Goal: Task Accomplishment & Management: Manage account settings

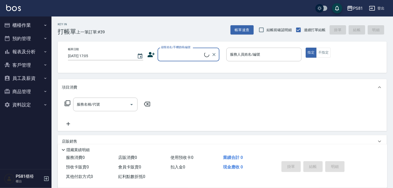
click at [26, 22] on button "櫃檯作業" at bounding box center [25, 25] width 47 height 13
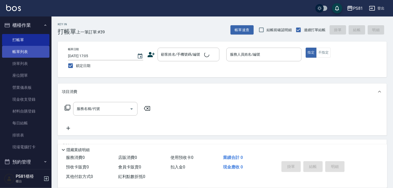
click at [29, 47] on link "帳單列表" at bounding box center [25, 52] width 47 height 12
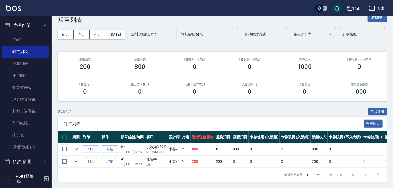
scroll to position [32, 0]
click at [24, 33] on ul "打帳單 帳單列表 掛單列表 座位開單 營業儀表板 現金收支登錄 材料自購登錄 每日結帳 排班表 現場電腦打卡" at bounding box center [25, 93] width 47 height 123
click at [24, 37] on link "打帳單" at bounding box center [25, 40] width 47 height 12
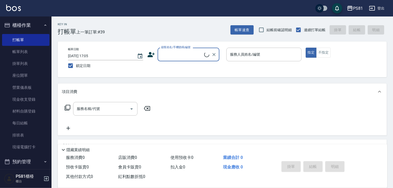
click at [177, 22] on div "Key In 打帳單 上一筆訂單:#39 帳單速查 結帳前確認明細 連續打單結帳 掛單 結帳 明細" at bounding box center [218, 25] width 335 height 19
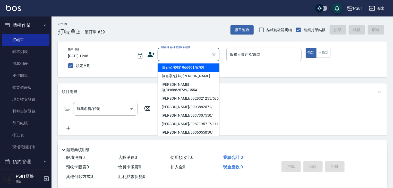
click at [177, 58] on input "顧客姓名/手機號碼/編號" at bounding box center [184, 54] width 49 height 9
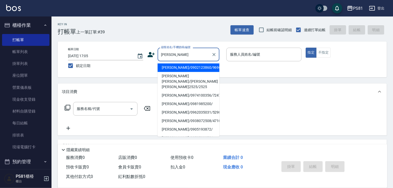
click at [188, 66] on li "[PERSON_NAME]/0902123860/9696" at bounding box center [188, 67] width 62 height 8
type input "[PERSON_NAME]/0902123860/9696"
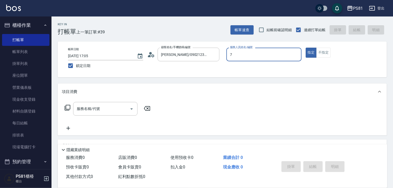
type input "綺綺-7"
type button "true"
drag, startPoint x: 97, startPoint y: 105, endPoint x: 101, endPoint y: 98, distance: 7.6
click at [98, 103] on div "服務名稱/代號" at bounding box center [105, 109] width 64 height 14
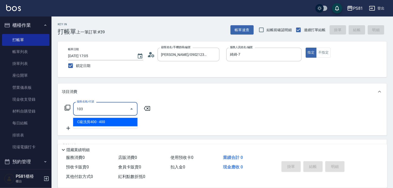
type input "C級洗剪400(103)"
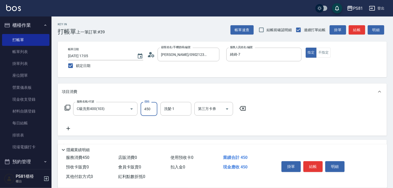
type input "450"
type input "3"
type input "Q比-21"
click at [318, 165] on button "結帳" at bounding box center [312, 166] width 19 height 11
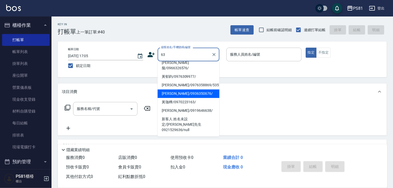
scroll to position [26, 0]
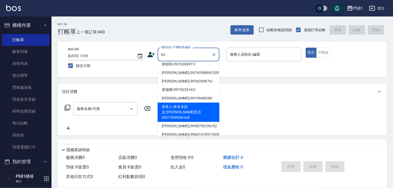
click at [195, 102] on li "新客人 姓名未設定/[PERSON_NAME]先生0921529636/null" at bounding box center [188, 111] width 62 height 19
type input "新客人 姓名未設定/[PERSON_NAME]先生0921529636/null"
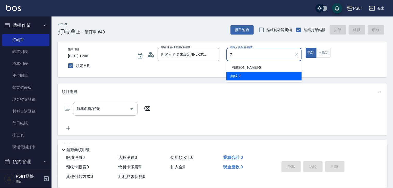
type input "綺綺-7"
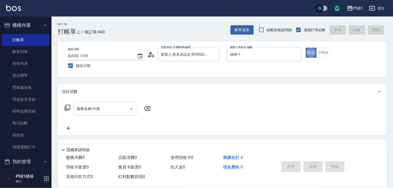
click at [115, 109] on input "服務名稱/代號" at bounding box center [101, 108] width 52 height 9
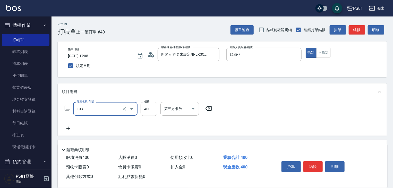
type input "C級洗剪400(103)"
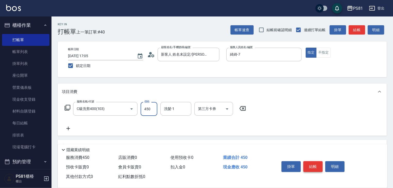
type input "450"
click at [317, 162] on button "結帳" at bounding box center [312, 166] width 19 height 11
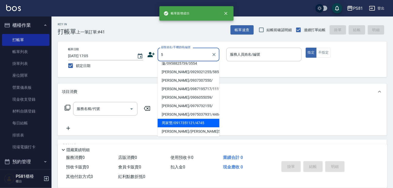
scroll to position [51, 0]
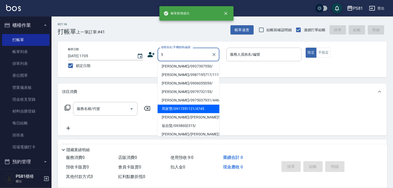
click at [188, 104] on li "周家豐/0917351121/4745" at bounding box center [188, 108] width 62 height 8
type input "周家豐/0917351121/4745"
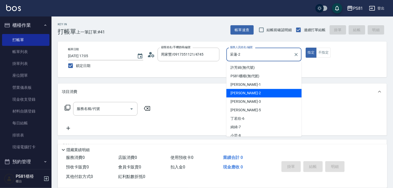
click at [238, 55] on input "采蓮-2" at bounding box center [260, 54] width 63 height 9
type input "綺綺-7"
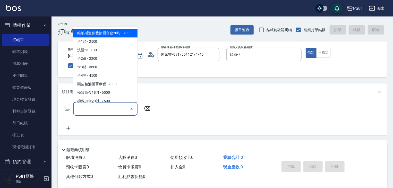
click at [95, 107] on input "服務名稱/代號" at bounding box center [101, 108] width 52 height 9
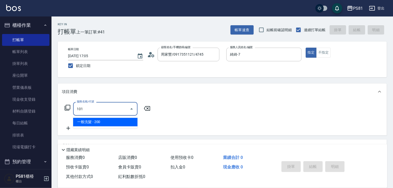
type input "一般洗髮(101)"
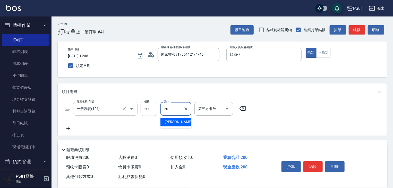
type input "[PERSON_NAME]-20"
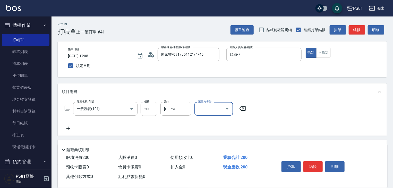
click at [321, 170] on button "結帳" at bounding box center [312, 166] width 19 height 11
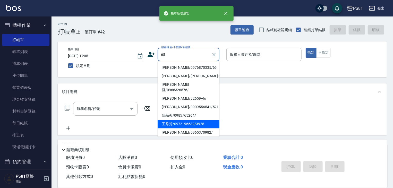
click at [186, 120] on li "王秀芳/0972196532/3928" at bounding box center [188, 124] width 62 height 8
type input "王秀芳/0972196532/3928"
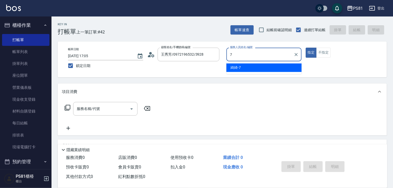
type input "綺綺-7"
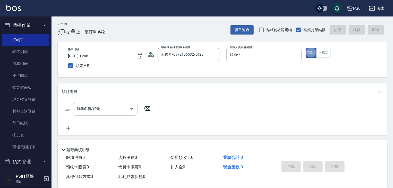
click at [108, 110] on input "服務名稱/代號" at bounding box center [101, 108] width 52 height 9
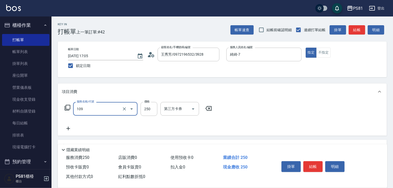
type input "控油AND護色洗(109)"
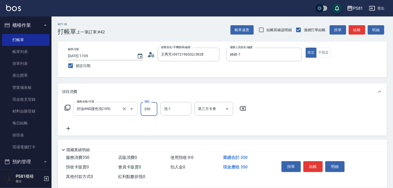
type input "350"
type input "2"
type input "妮可-25"
click at [317, 165] on button "結帳" at bounding box center [312, 166] width 19 height 11
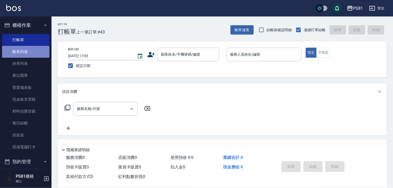
click at [40, 54] on link "帳單列表" at bounding box center [25, 52] width 47 height 12
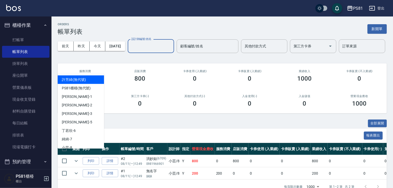
click at [130, 51] on input "設計師編號/姓名" at bounding box center [151, 46] width 42 height 9
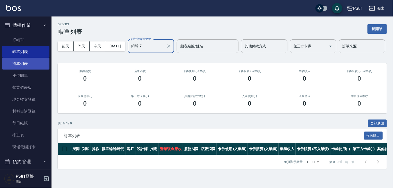
type input "綺綺-7"
click at [37, 61] on link "掛單列表" at bounding box center [25, 64] width 47 height 12
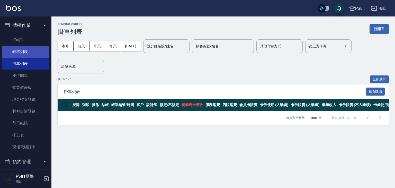
click at [32, 53] on link "帳單列表" at bounding box center [25, 52] width 47 height 12
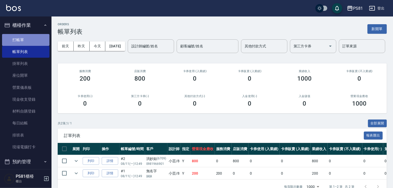
click at [30, 42] on link "打帳單" at bounding box center [25, 40] width 47 height 12
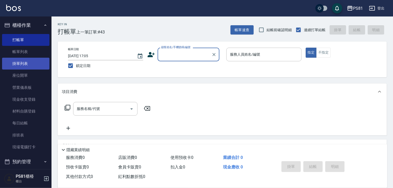
click at [35, 63] on link "掛單列表" at bounding box center [25, 64] width 47 height 12
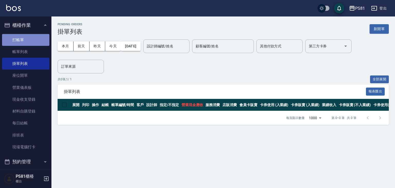
click at [31, 45] on link "打帳單" at bounding box center [25, 40] width 47 height 12
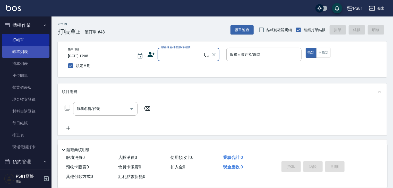
click at [31, 51] on link "帳單列表" at bounding box center [25, 52] width 47 height 12
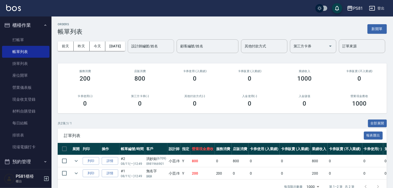
click at [128, 53] on div "設計師編號/姓名" at bounding box center [151, 46] width 46 height 14
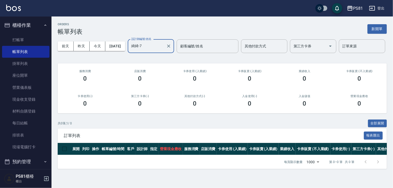
scroll to position [7, 0]
type input "綺綺-7"
click at [27, 45] on link "打帳單" at bounding box center [25, 40] width 47 height 12
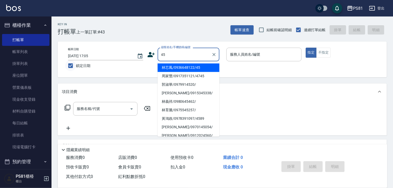
type input "45"
click at [69, 66] on input "鎖定日期" at bounding box center [70, 65] width 11 height 11
checkbox input "false"
type input "[DATE] 13:29"
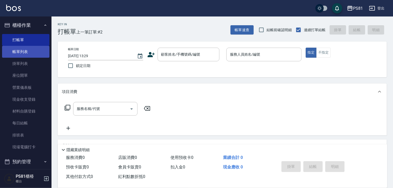
click at [36, 54] on link "帳單列表" at bounding box center [25, 52] width 47 height 12
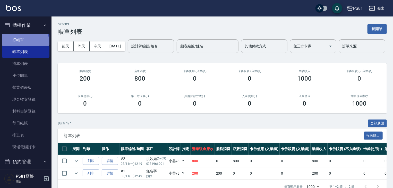
click at [25, 42] on link "打帳單" at bounding box center [25, 40] width 47 height 12
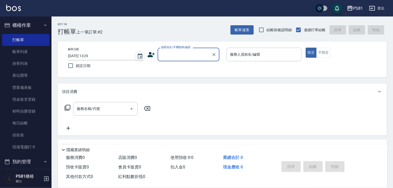
click at [140, 56] on icon "Choose date, selected date is 2025-08-11" at bounding box center [140, 55] width 5 height 5
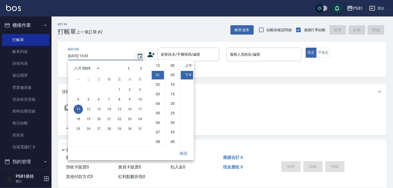
scroll to position [9, 0]
click at [238, 77] on div "Key In 打帳單 上一筆訂單:#2 帳單速查 結帳前確認明細 連續打單結帳 掛單 結帳 明細 帳單日期 [DATE] 13:29 鎖定日期 顧客姓名/手機…" at bounding box center [221, 133] width 341 height 234
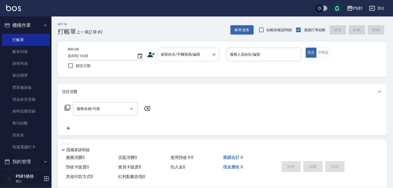
click at [190, 54] on input "顧客姓名/手機號碼/編號" at bounding box center [184, 54] width 49 height 9
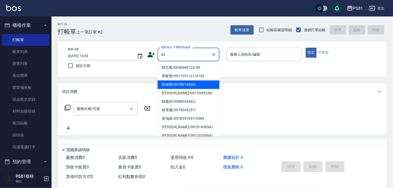
click at [195, 104] on li "林義祥/0980645462/" at bounding box center [188, 101] width 62 height 8
type input "林義祥/0980645462/"
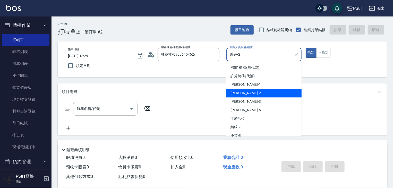
click at [234, 58] on input "采蓮-2" at bounding box center [260, 54] width 63 height 9
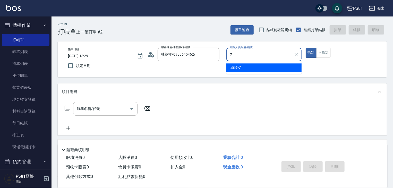
type input "綺綺-7"
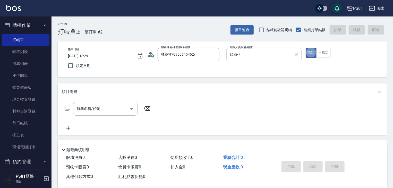
type button "true"
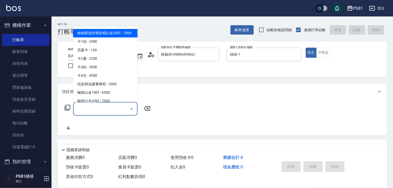
click at [99, 111] on input "服務名稱/代號" at bounding box center [101, 108] width 52 height 9
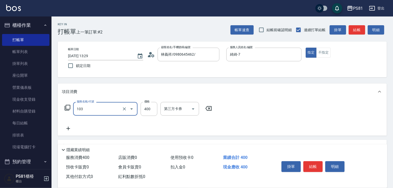
type input "C級洗剪400(103)"
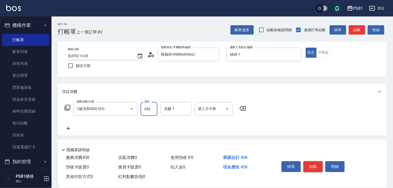
type input "450"
click at [306, 161] on button "結帳" at bounding box center [312, 166] width 19 height 11
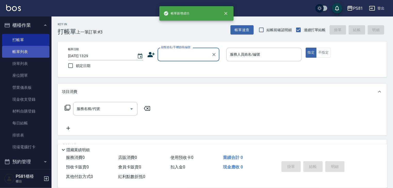
click at [38, 53] on link "帳單列表" at bounding box center [25, 52] width 47 height 12
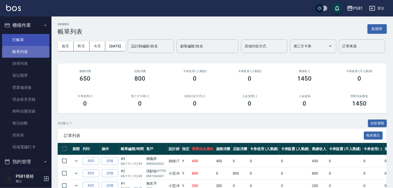
drag, startPoint x: 33, startPoint y: 47, endPoint x: 30, endPoint y: 39, distance: 8.1
click at [33, 47] on link "帳單列表" at bounding box center [25, 52] width 47 height 12
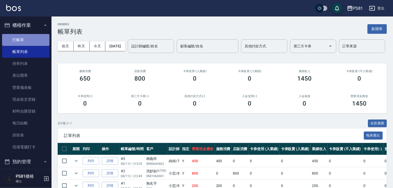
click at [30, 38] on link "打帳單" at bounding box center [25, 40] width 47 height 12
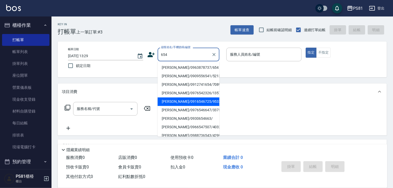
click at [187, 105] on li "[PERSON_NAME]/0916546725/9533" at bounding box center [188, 101] width 62 height 8
type input "[PERSON_NAME]/0916546725/9533"
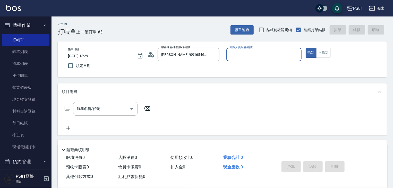
click at [245, 56] on input "服務人員姓名/編號" at bounding box center [264, 54] width 71 height 9
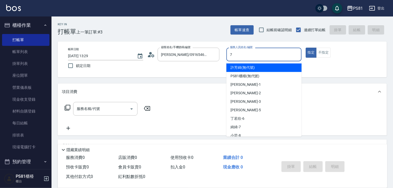
type input "綺綺-7"
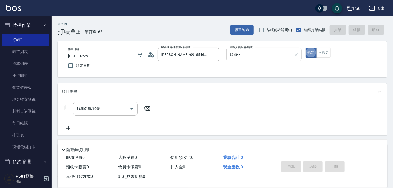
type button "true"
click at [114, 103] on div "服務名稱/代號" at bounding box center [105, 109] width 64 height 14
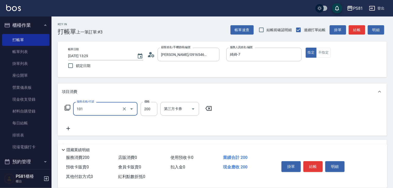
type input "一般洗髮(101)"
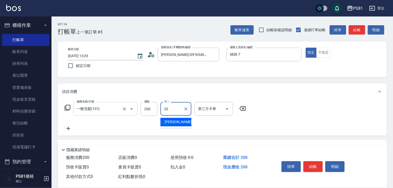
type input "[PERSON_NAME]-20"
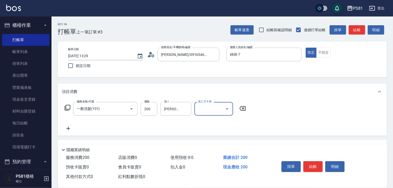
drag, startPoint x: 321, startPoint y: 167, endPoint x: 318, endPoint y: 164, distance: 4.4
click at [318, 164] on button "結帳" at bounding box center [312, 166] width 19 height 11
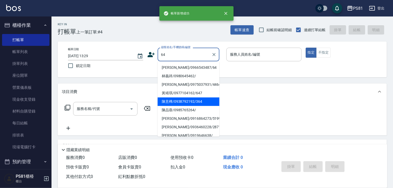
click at [189, 110] on li "陳品蓉/0985765264/" at bounding box center [188, 110] width 62 height 8
type input "陳品蓉/0985765264/"
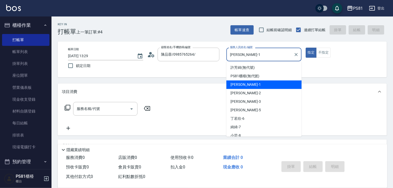
click at [246, 57] on input "[PERSON_NAME]-1" at bounding box center [260, 54] width 63 height 9
type input "綺綺-7"
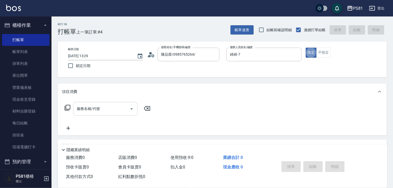
click at [108, 103] on div "服務名稱/代號" at bounding box center [105, 109] width 64 height 14
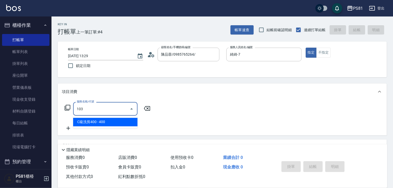
type input "C級洗剪400(103)"
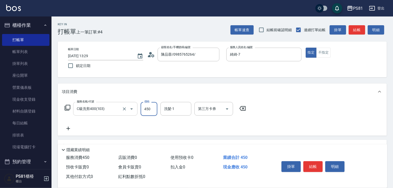
type input "450"
type input "3"
type input "Q比-21"
click at [310, 165] on button "結帳" at bounding box center [312, 166] width 19 height 11
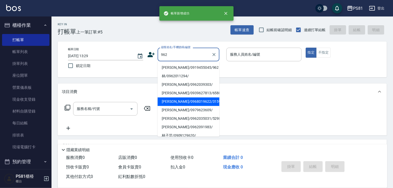
click at [186, 111] on li "[PERSON_NAME]/0979623609/" at bounding box center [188, 110] width 62 height 8
type input "[PERSON_NAME]/0979623609/"
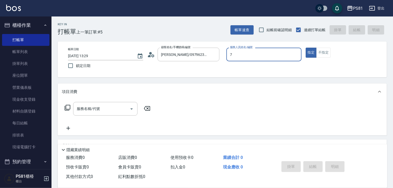
type input "綺綺-7"
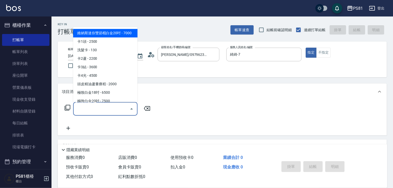
click at [110, 107] on input "服務名稱/代號" at bounding box center [101, 108] width 52 height 9
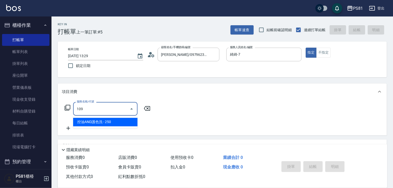
type input "控油AND護色洗(109)"
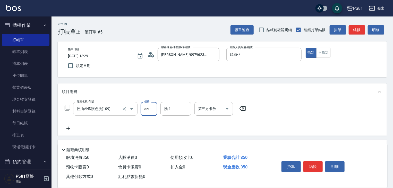
type input "350"
type input "妮可-25"
click at [312, 165] on button "結帳" at bounding box center [312, 166] width 19 height 11
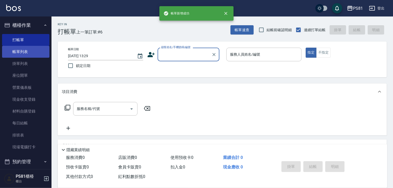
click at [24, 50] on link "帳單列表" at bounding box center [25, 52] width 47 height 12
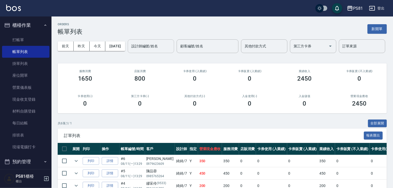
click at [130, 51] on input "設計師編號/姓名" at bounding box center [151, 46] width 42 height 9
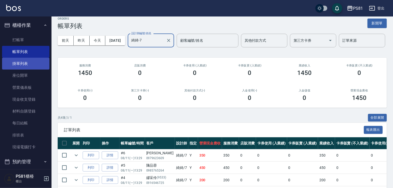
scroll to position [5, 0]
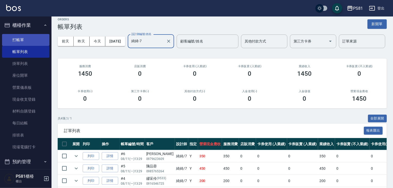
type input "綺綺-7"
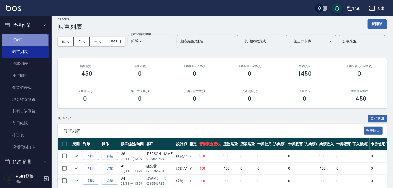
click at [24, 41] on link "打帳單" at bounding box center [25, 40] width 47 height 12
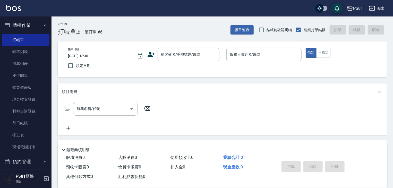
click at [102, 30] on span "上一筆訂單:#6" at bounding box center [89, 32] width 27 height 6
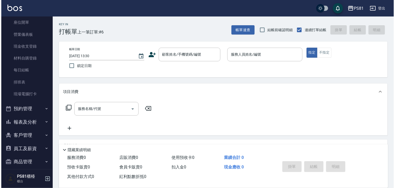
scroll to position [72, 0]
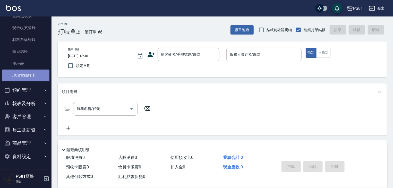
click at [32, 77] on link "現場電腦打卡" at bounding box center [25, 75] width 47 height 12
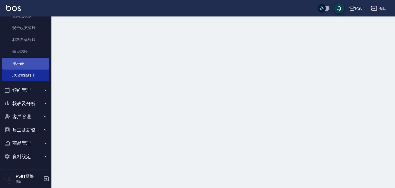
click at [30, 61] on link "排班表" at bounding box center [25, 64] width 47 height 12
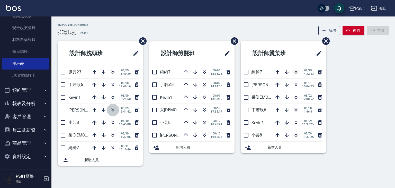
click at [112, 110] on icon "button" at bounding box center [113, 111] width 3 height 2
click at [115, 108] on icon "button" at bounding box center [113, 110] width 6 height 6
